Goal: Transaction & Acquisition: Purchase product/service

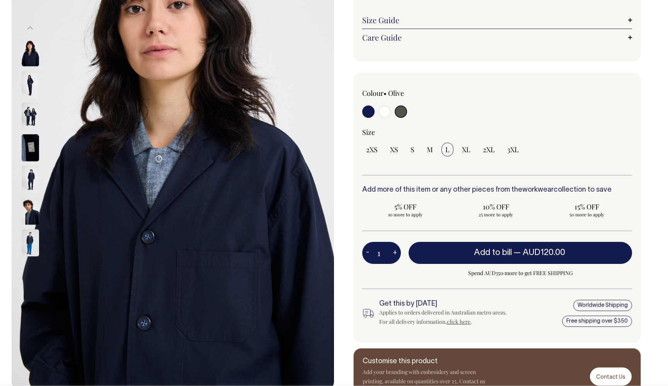
scroll to position [135, 0]
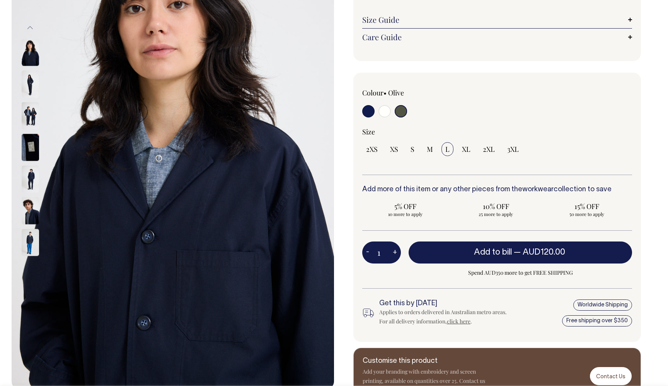
click at [400, 109] on input "radio" at bounding box center [400, 111] width 12 height 12
click at [400, 112] on input "radio" at bounding box center [400, 111] width 12 height 12
click at [400, 117] on label at bounding box center [400, 112] width 12 height 14
click at [400, 117] on input "radio" at bounding box center [400, 111] width 12 height 12
click at [34, 126] on img at bounding box center [30, 115] width 17 height 27
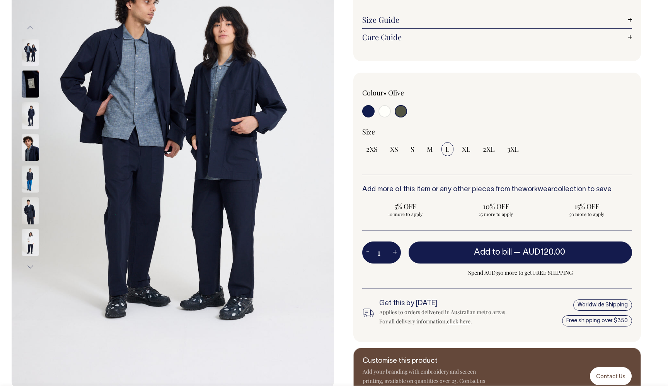
click at [34, 147] on img at bounding box center [30, 147] width 17 height 27
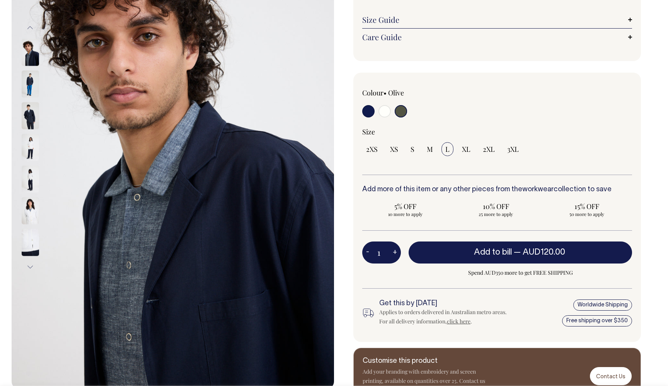
click at [399, 111] on input "radio" at bounding box center [400, 111] width 12 height 12
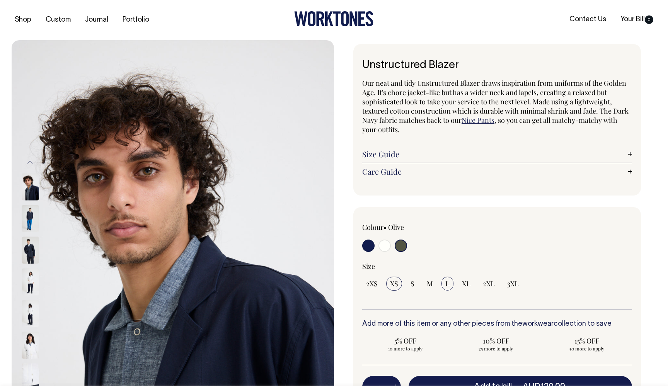
scroll to position [0, 0]
click at [393, 284] on span "XS" at bounding box center [394, 283] width 8 height 9
click at [393, 284] on input "XS" at bounding box center [394, 284] width 16 height 14
radio input "true"
select select "XS"
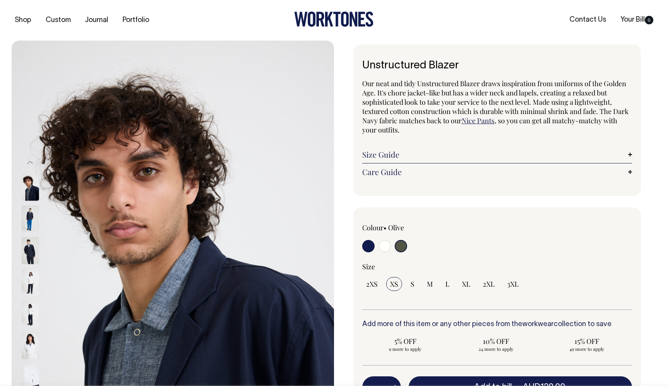
click at [400, 245] on input "radio" at bounding box center [400, 246] width 12 height 12
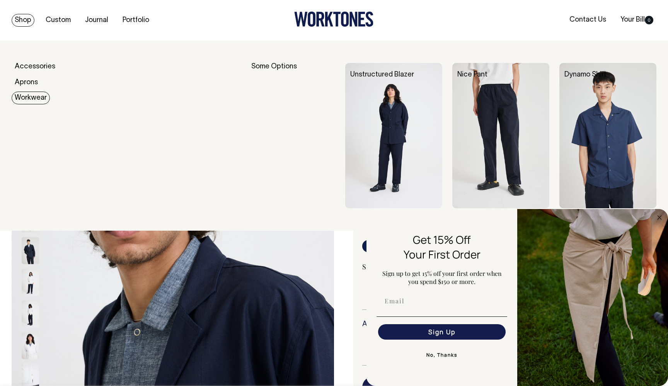
click at [35, 97] on link "Workwear" at bounding box center [31, 98] width 38 height 13
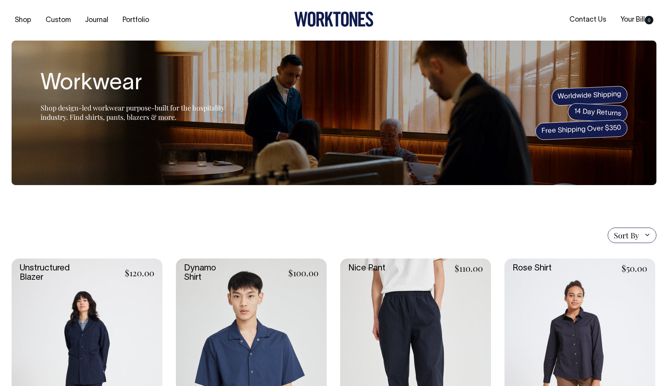
click at [92, 302] on link at bounding box center [87, 371] width 151 height 226
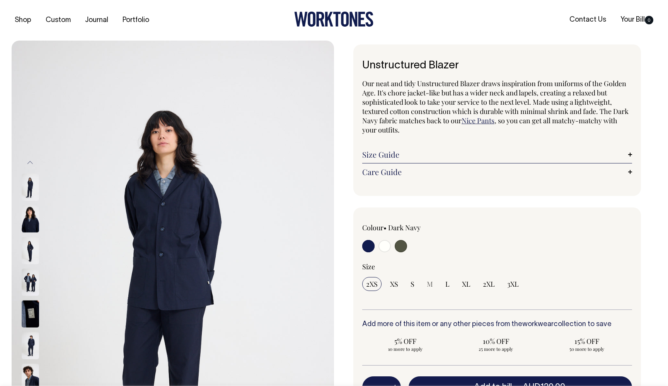
click at [401, 245] on input "radio" at bounding box center [400, 246] width 12 height 12
radio input "true"
select select "Olive"
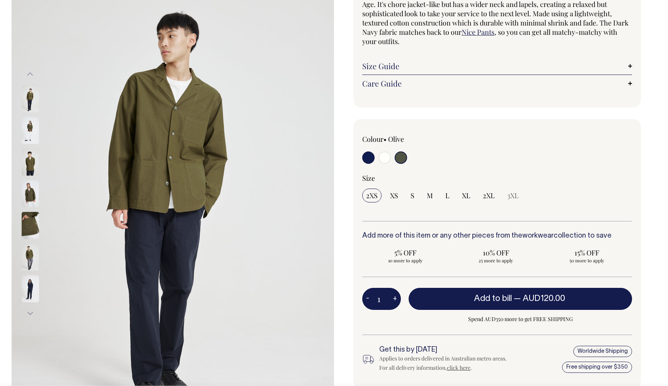
scroll to position [89, 0]
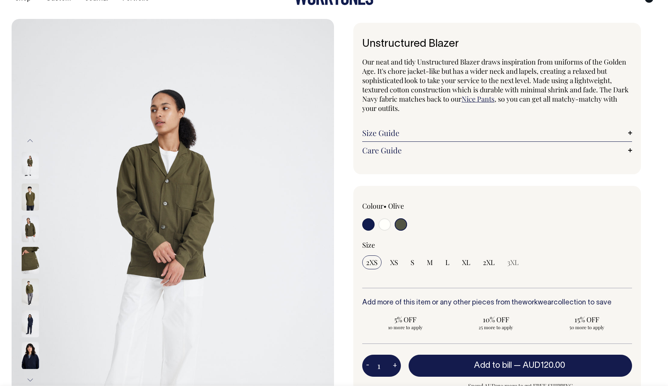
click at [443, 159] on div "Unstructured Blazer Our neat and tidy Unstructured Blazer draws inspiration fro…" at bounding box center [496, 98] width 287 height 151
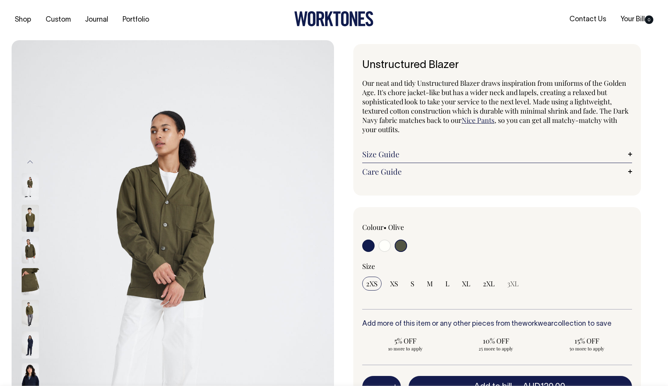
scroll to position [0, 0]
click at [26, 218] on img at bounding box center [30, 218] width 17 height 27
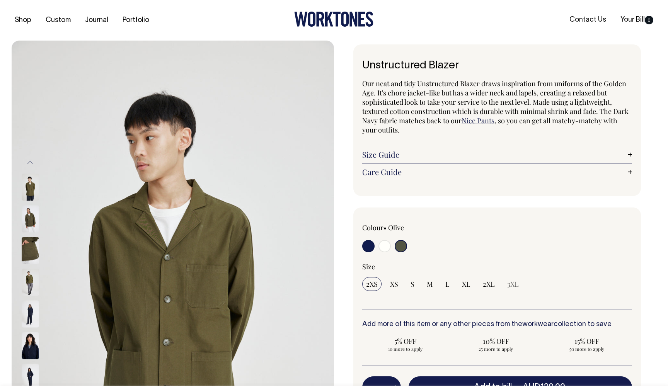
click at [27, 244] on img at bounding box center [30, 250] width 17 height 27
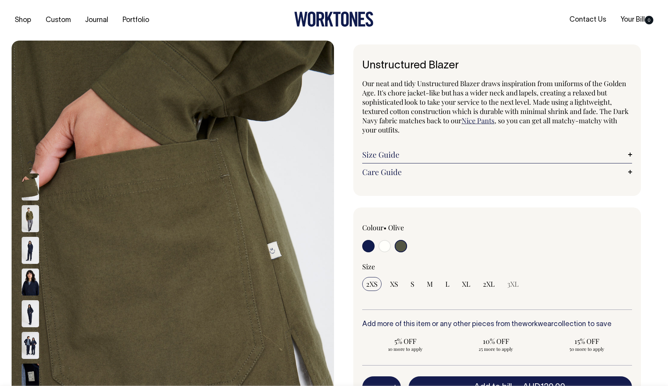
click at [27, 244] on img at bounding box center [30, 250] width 17 height 27
